Goal: Find specific page/section: Find specific page/section

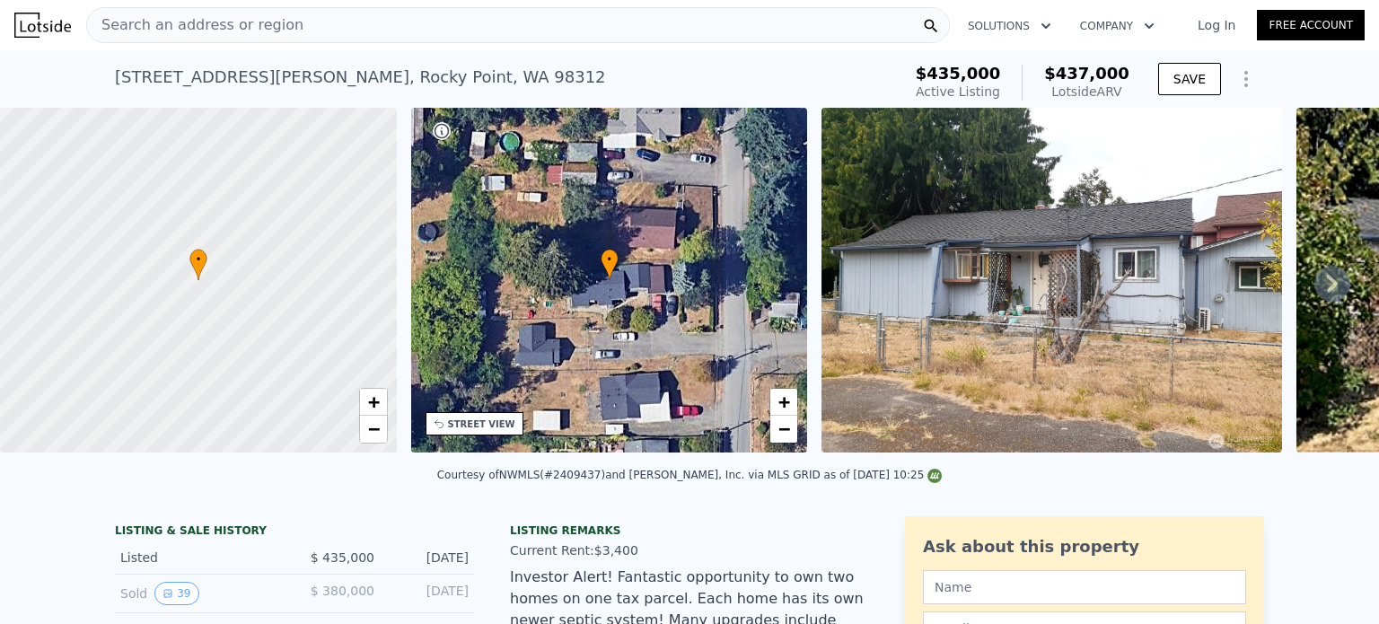
click at [277, 22] on span "Search an address or region" at bounding box center [195, 25] width 216 height 22
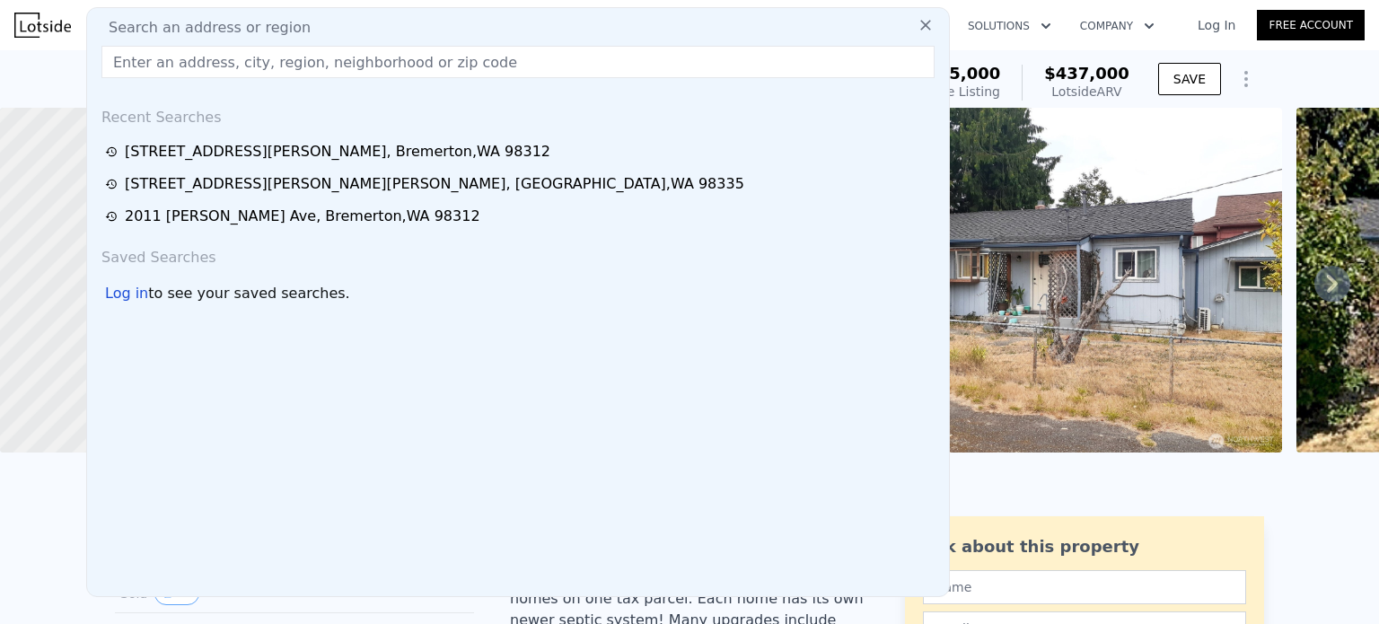
click at [277, 63] on input "text" at bounding box center [517, 62] width 833 height 32
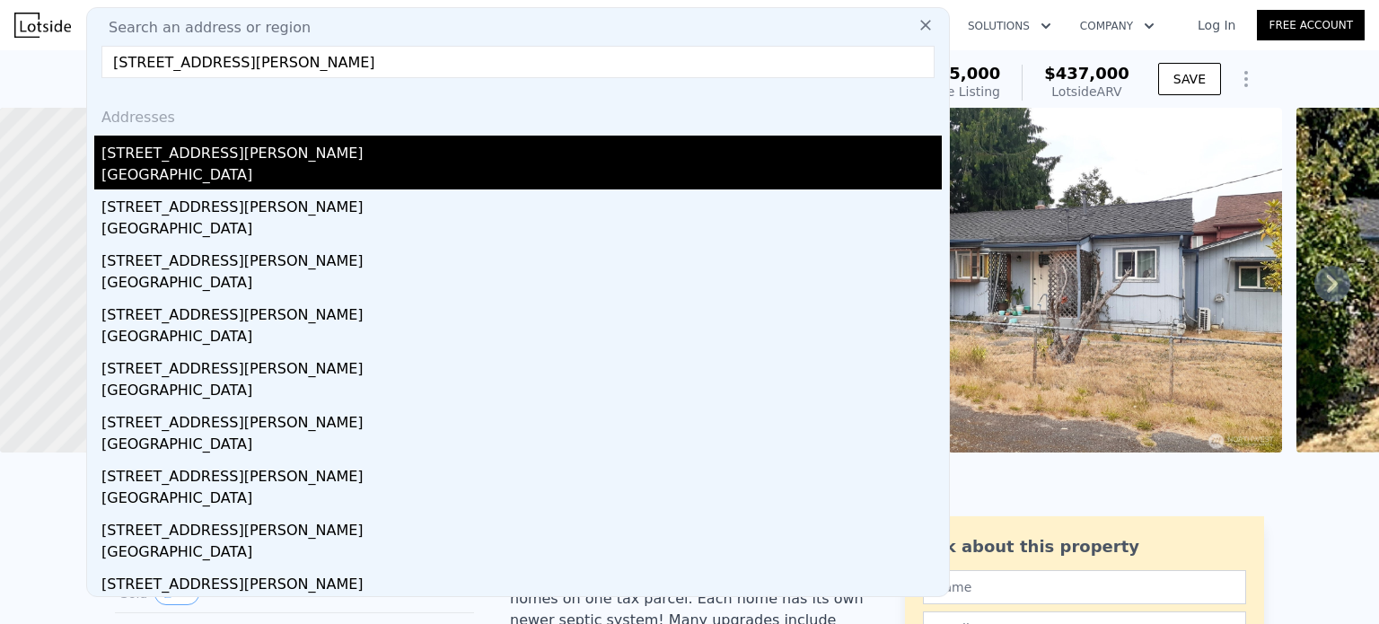
type input "[STREET_ADDRESS][PERSON_NAME]"
click at [294, 154] on div "[STREET_ADDRESS][PERSON_NAME]" at bounding box center [521, 150] width 840 height 29
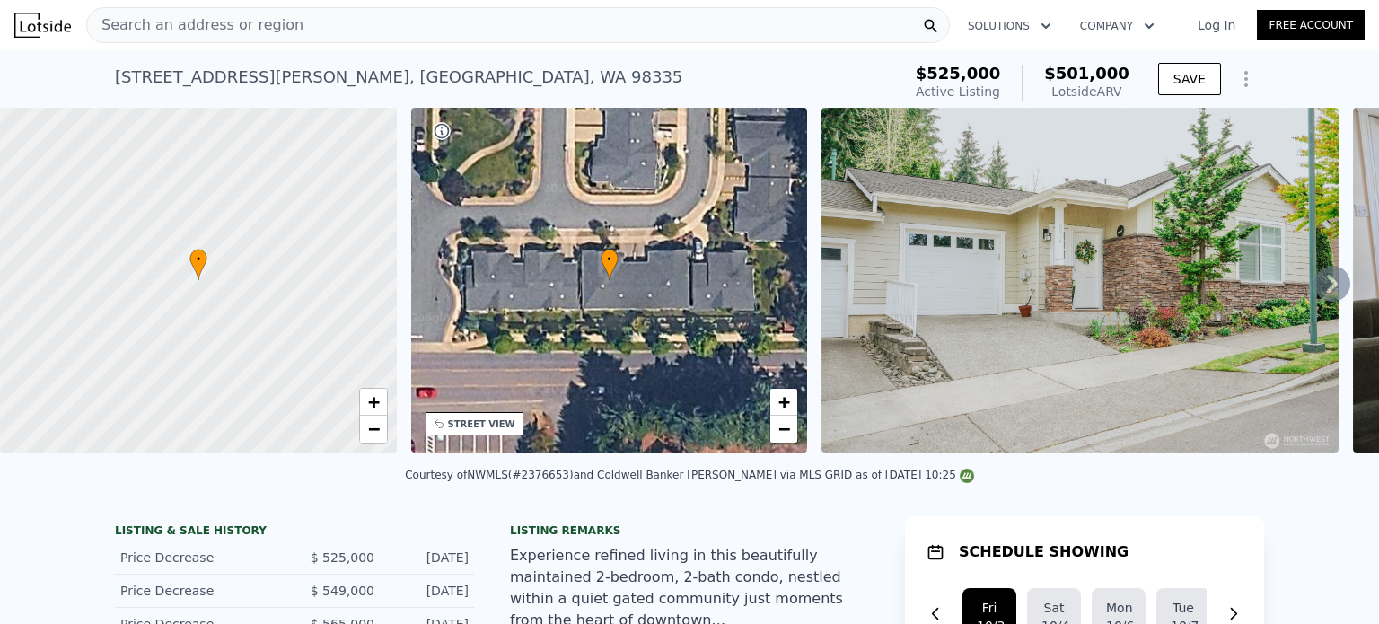
click at [277, 24] on span "Search an address or region" at bounding box center [195, 25] width 216 height 22
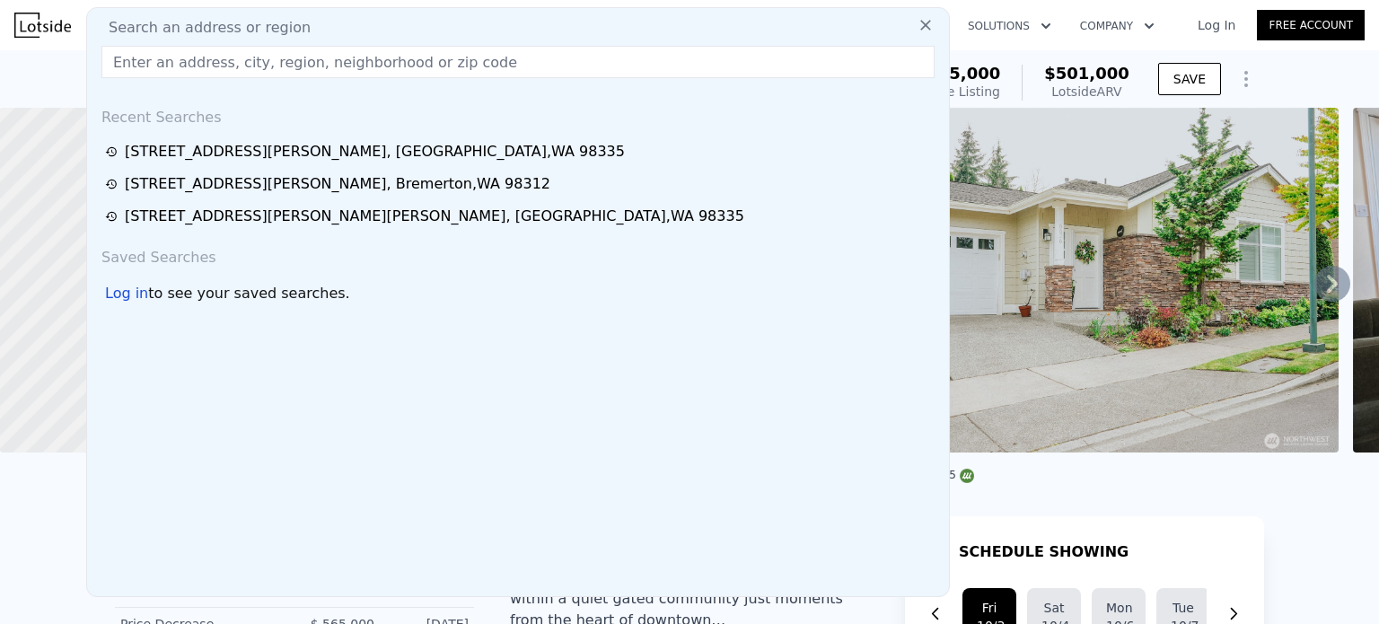
drag, startPoint x: 277, startPoint y: 24, endPoint x: 230, endPoint y: 57, distance: 57.3
click at [230, 57] on input "text" at bounding box center [517, 62] width 833 height 32
paste input "[STREET_ADDRESS]"
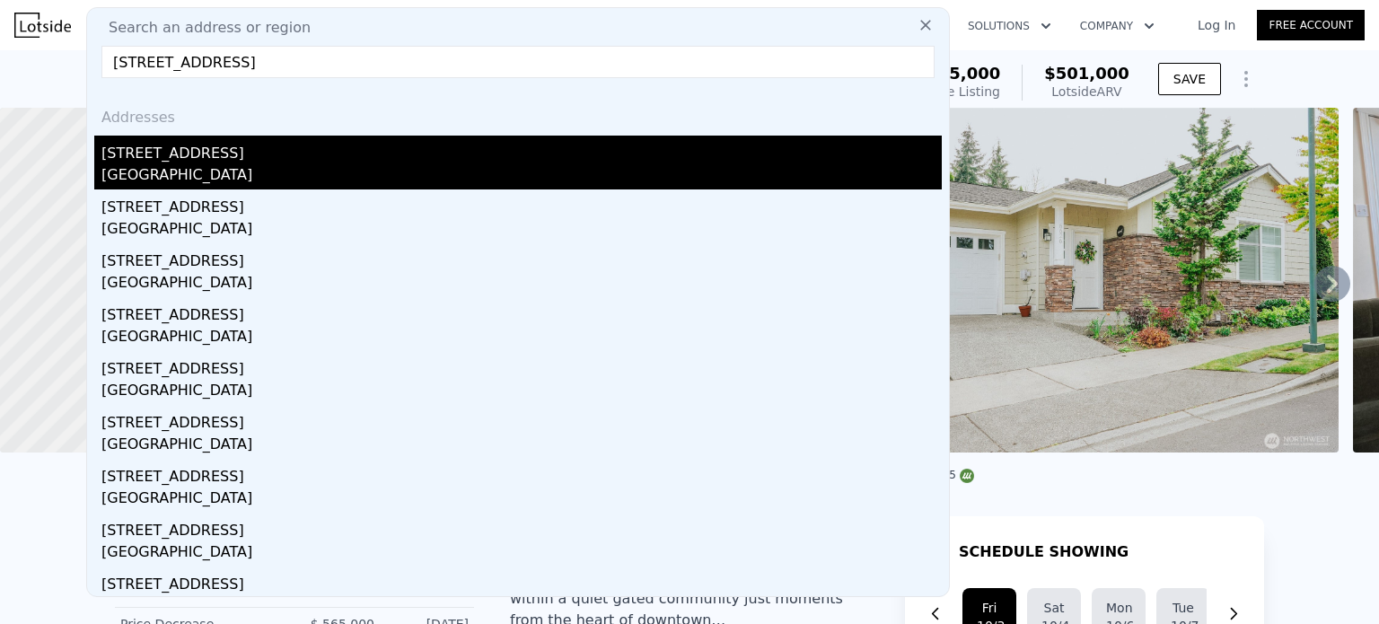
type input "[STREET_ADDRESS]"
click at [241, 168] on div "[GEOGRAPHIC_DATA]" at bounding box center [521, 176] width 840 height 25
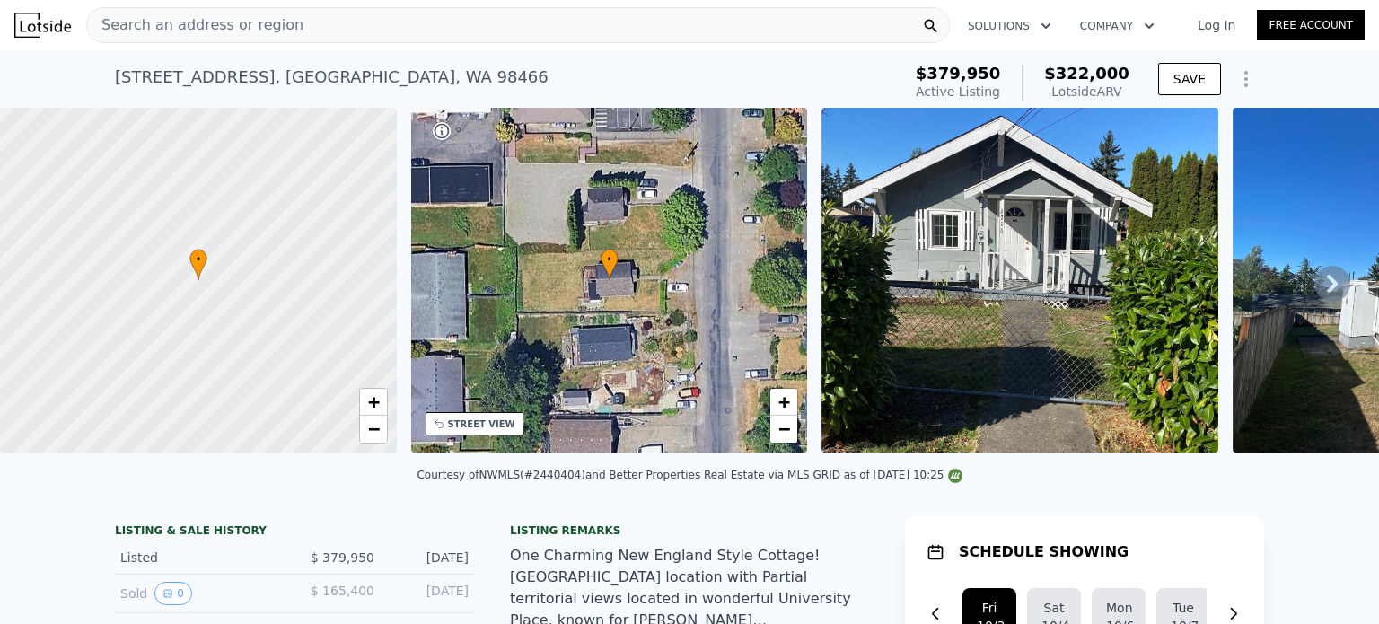
click at [279, 25] on div "Search an address or region" at bounding box center [518, 25] width 864 height 36
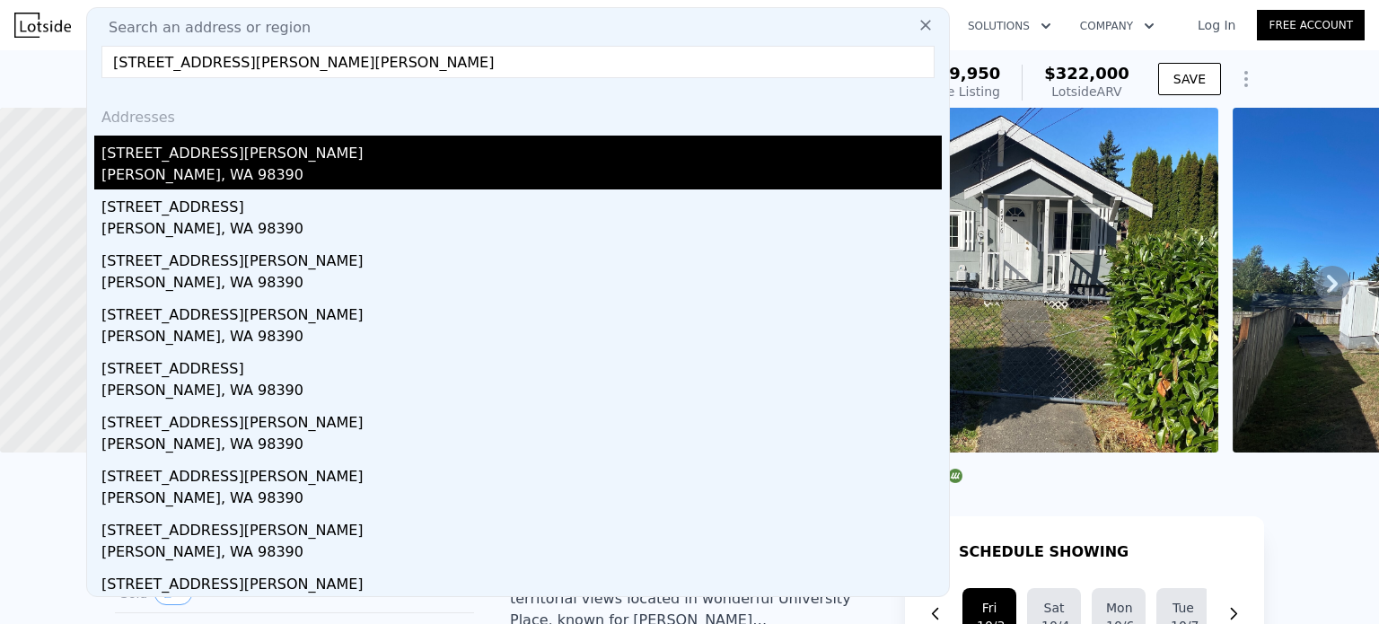
type input "[STREET_ADDRESS][PERSON_NAME][PERSON_NAME]"
click at [260, 159] on div "[STREET_ADDRESS][PERSON_NAME]" at bounding box center [521, 150] width 840 height 29
